Goal: Navigation & Orientation: Understand site structure

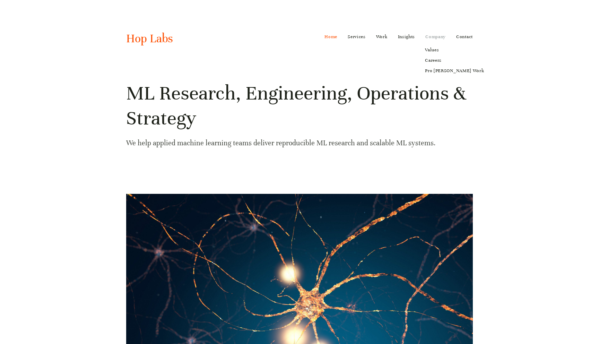
click at [437, 36] on link "Company" at bounding box center [435, 36] width 20 height 11
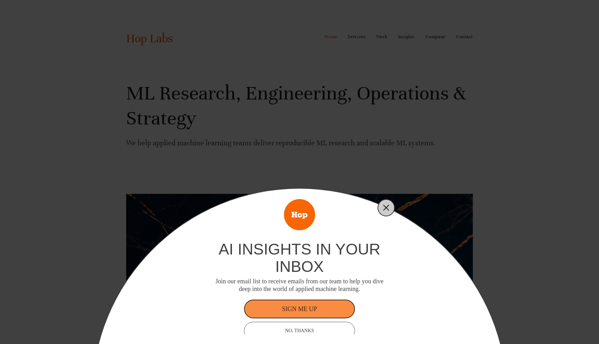
click at [390, 209] on button "Close" at bounding box center [386, 208] width 10 height 10
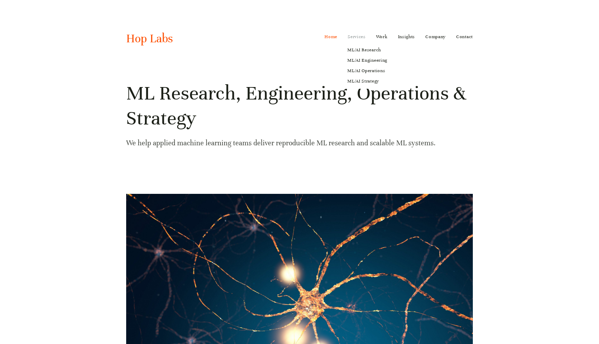
click at [353, 37] on link "Services" at bounding box center [357, 36] width 18 height 11
click at [359, 47] on link "ML/AI Research" at bounding box center [368, 50] width 50 height 10
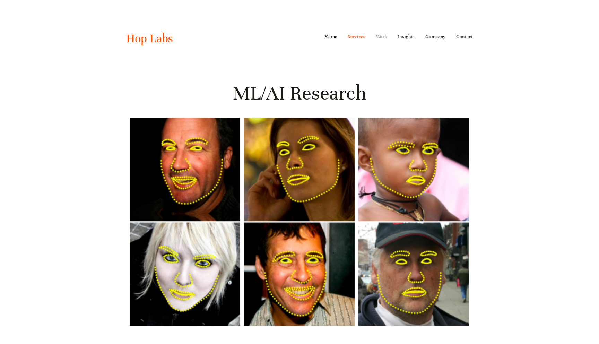
click at [381, 37] on link "Work" at bounding box center [381, 36] width 11 height 11
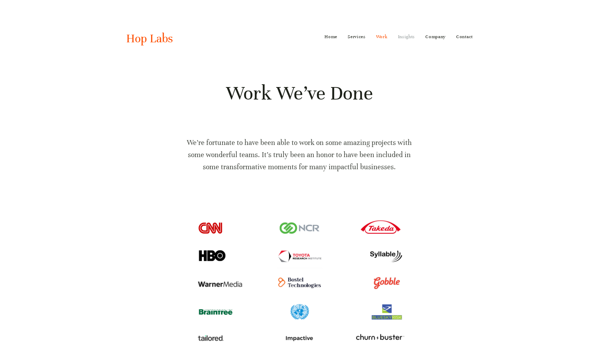
click at [412, 36] on link "Insights" at bounding box center [406, 36] width 17 height 11
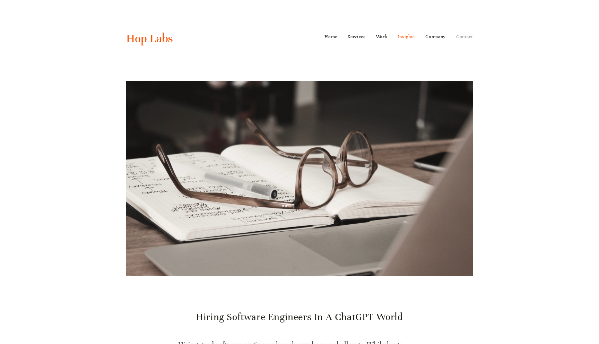
click at [466, 36] on link "Contact" at bounding box center [464, 36] width 17 height 11
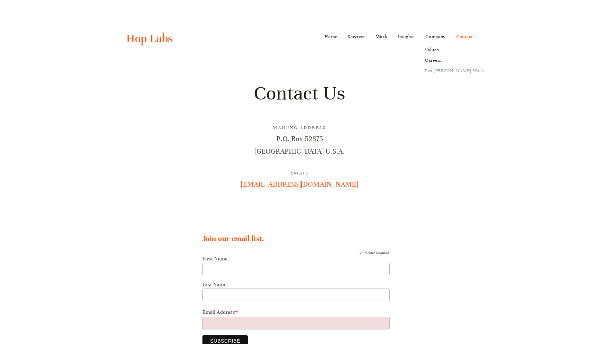
click at [438, 72] on link "Pro [PERSON_NAME] Work" at bounding box center [454, 71] width 69 height 10
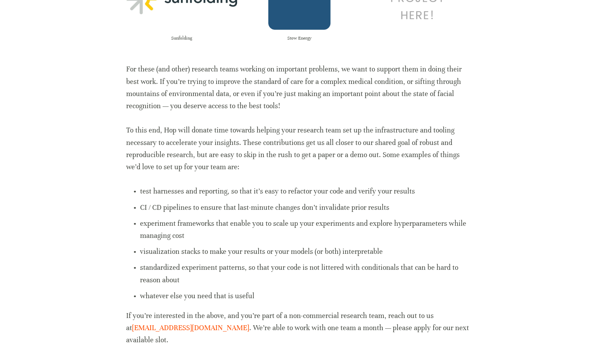
scroll to position [308, 0]
